Goal: Check status

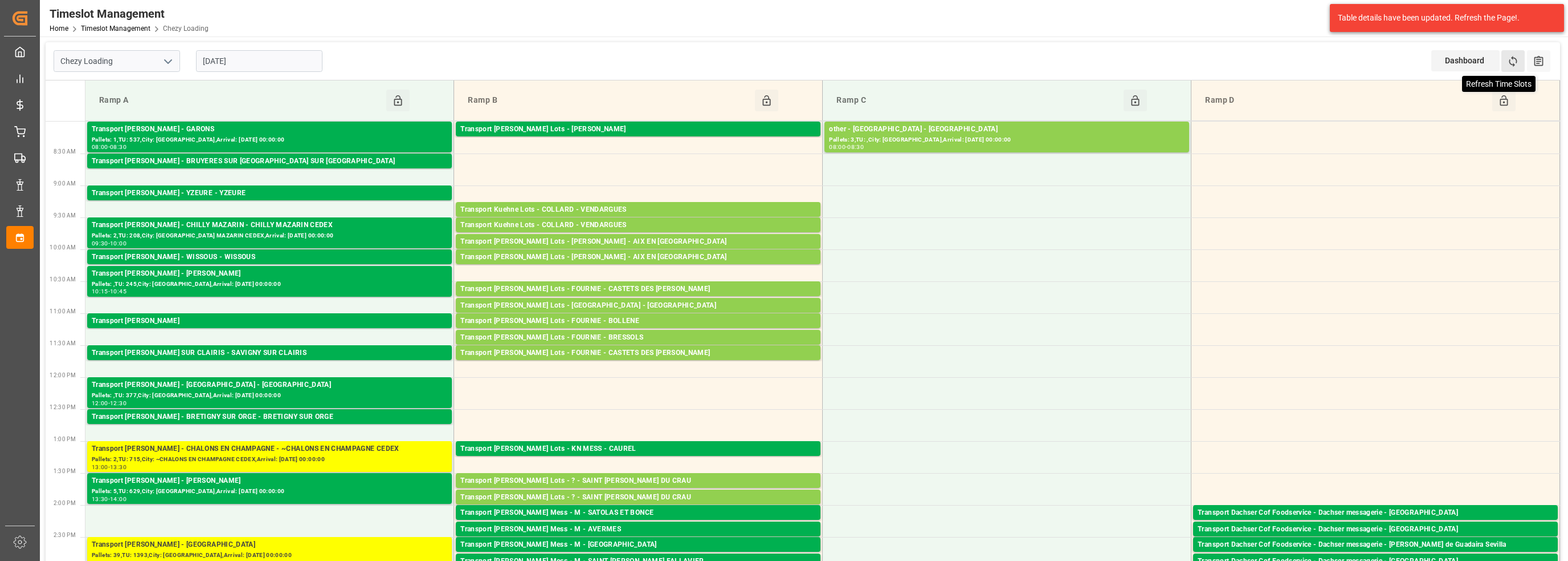
click at [1512, 59] on icon at bounding box center [1513, 61] width 12 height 12
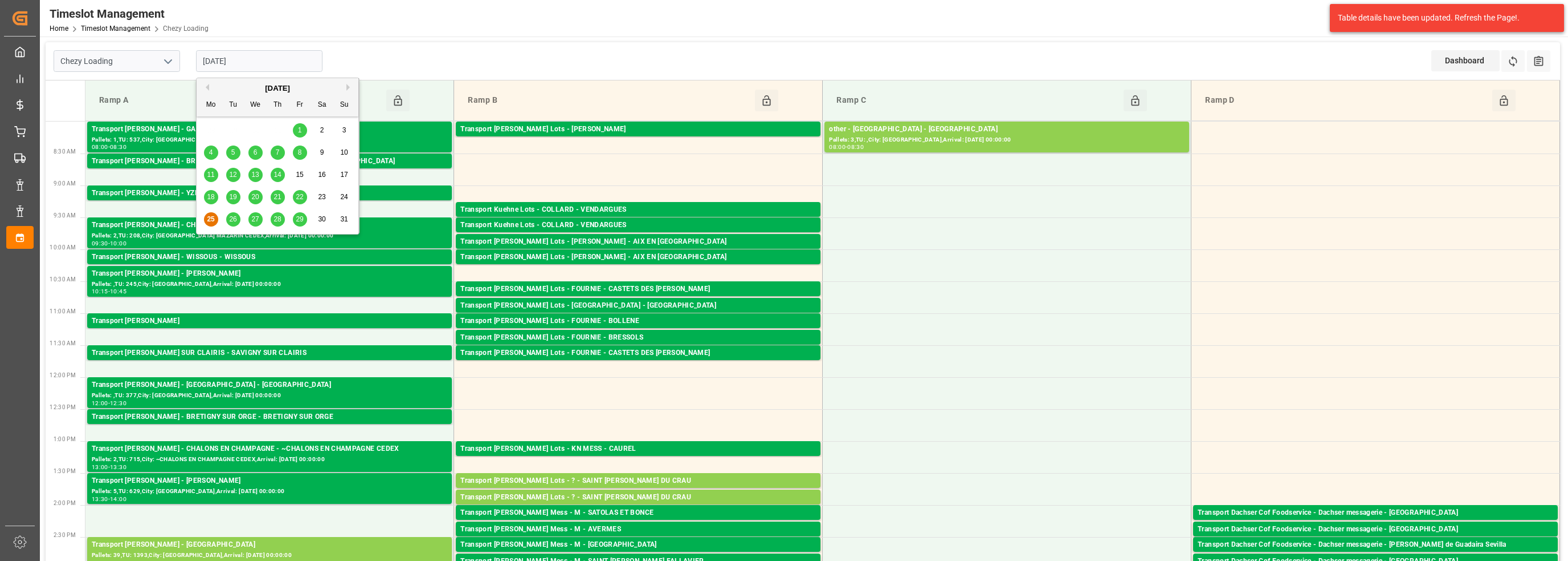
click at [226, 57] on input "[DATE]" at bounding box center [259, 61] width 127 height 22
click at [236, 218] on span "26" at bounding box center [232, 219] width 7 height 8
type input "[DATE]"
